Goal: Task Accomplishment & Management: Manage account settings

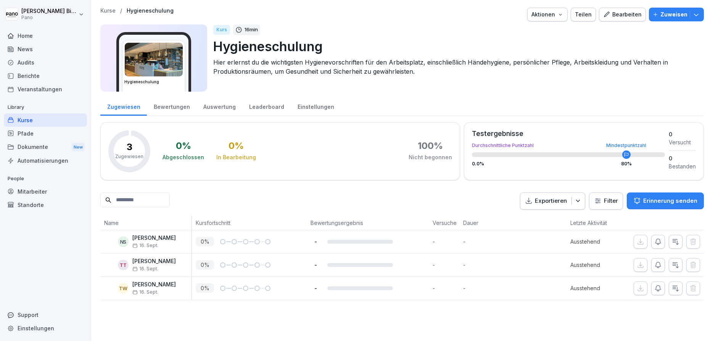
click at [26, 134] on div "Pfade" at bounding box center [45, 133] width 83 height 13
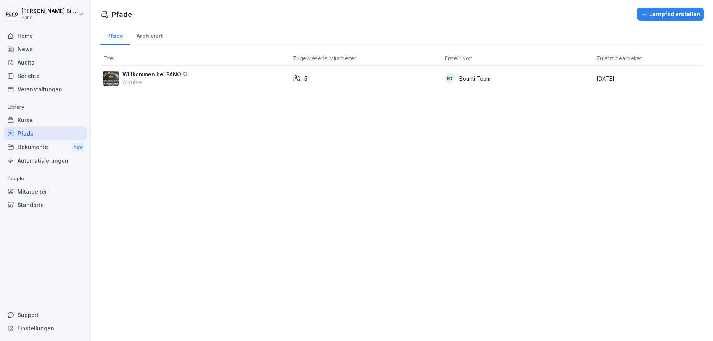
click at [496, 83] on div "BT Bounti Team" at bounding box center [518, 78] width 146 height 11
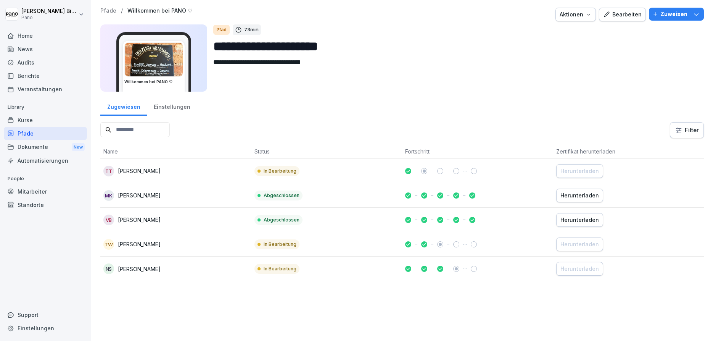
click at [168, 106] on div "Einstellungen" at bounding box center [172, 105] width 50 height 19
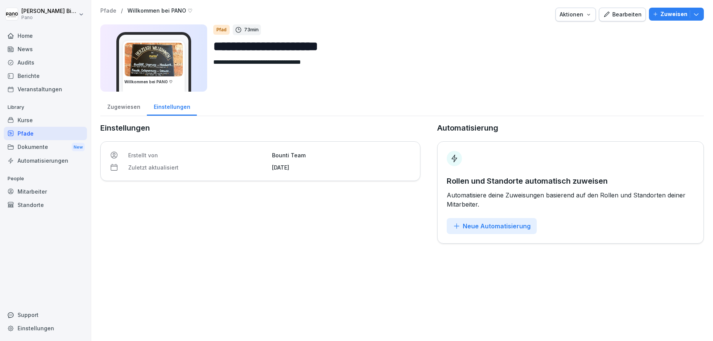
click at [579, 15] on div "Aktionen" at bounding box center [576, 14] width 32 height 8
click at [38, 128] on html "**********" at bounding box center [356, 170] width 713 height 341
click at [29, 121] on div "Kurse" at bounding box center [45, 119] width 83 height 13
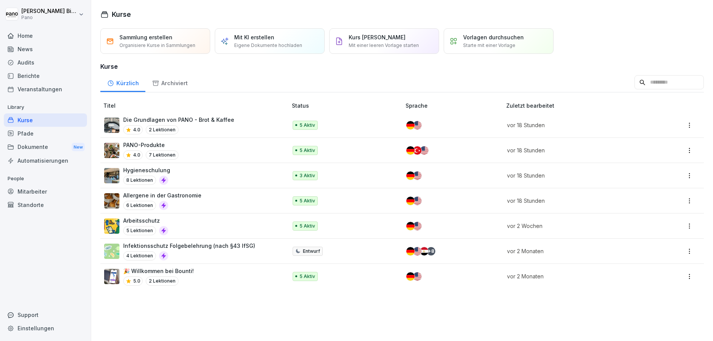
click at [202, 118] on p "Die Grundlagen von PANO - Brot & Kaffee" at bounding box center [178, 120] width 111 height 8
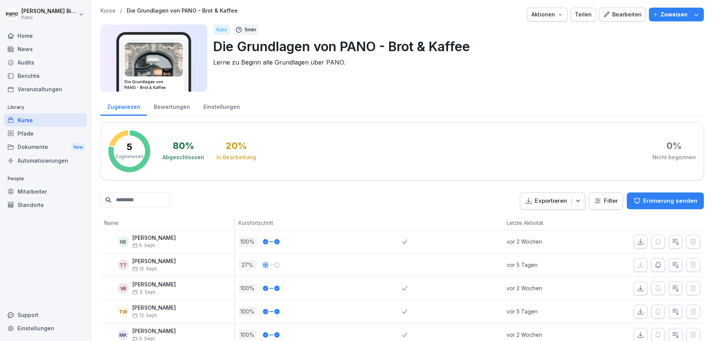
click at [214, 105] on div "Einstellungen" at bounding box center [222, 105] width 50 height 19
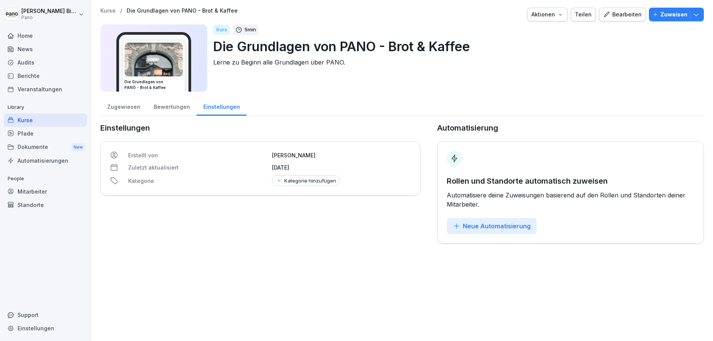
click at [33, 194] on div "Mitarbeiter" at bounding box center [45, 191] width 83 height 13
